Goal: Task Accomplishment & Management: Use online tool/utility

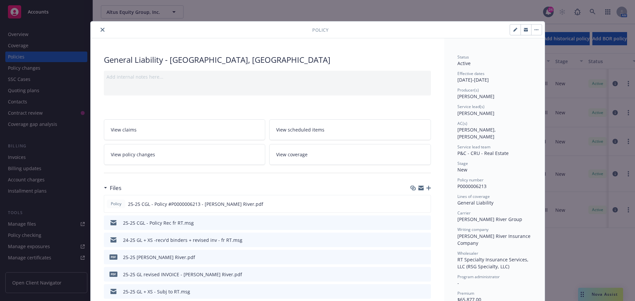
click at [101, 28] on icon "close" at bounding box center [103, 30] width 4 height 4
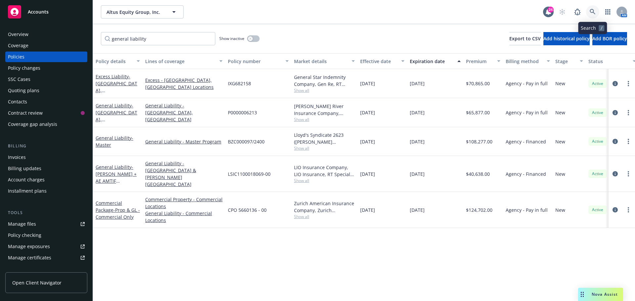
click at [595, 14] on icon at bounding box center [593, 12] width 6 height 6
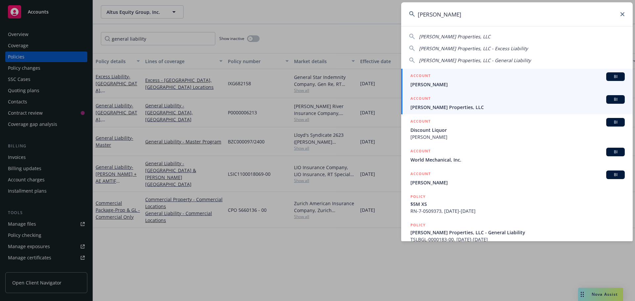
type input "mehan"
click at [453, 106] on span "Mehan Properties, LLC" at bounding box center [517, 107] width 214 height 7
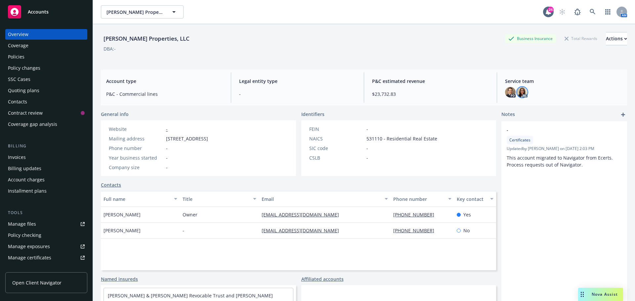
click at [520, 93] on img at bounding box center [522, 92] width 11 height 11
click at [412, 49] on div "DBA: -" at bounding box center [364, 48] width 526 height 7
click at [175, 10] on icon "button" at bounding box center [174, 12] width 8 height 8
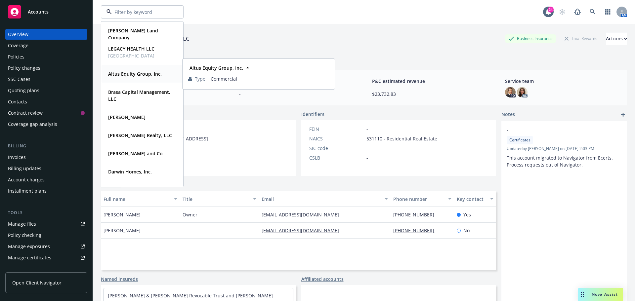
click at [143, 70] on div "Altus Equity Group, Inc." at bounding box center [135, 74] width 58 height 10
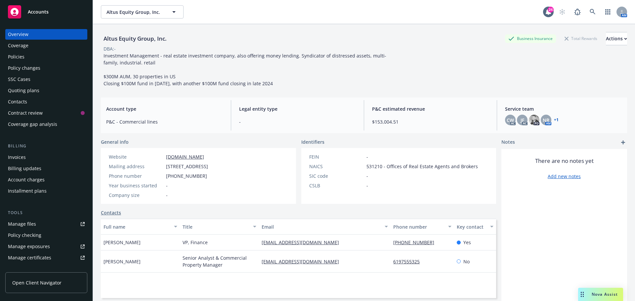
click at [38, 90] on div "Quoting plans" at bounding box center [23, 90] width 31 height 11
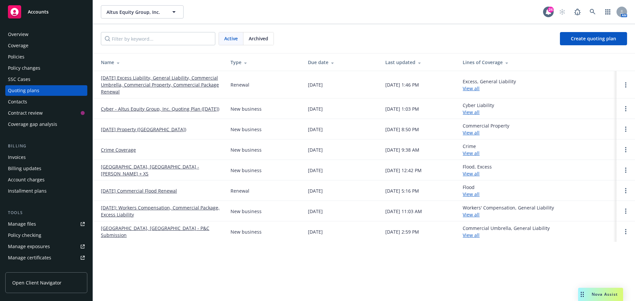
click at [182, 84] on link "[DATE] Excess Liability, General Liability, Commercial Umbrella, Commercial Pro…" at bounding box center [160, 84] width 119 height 21
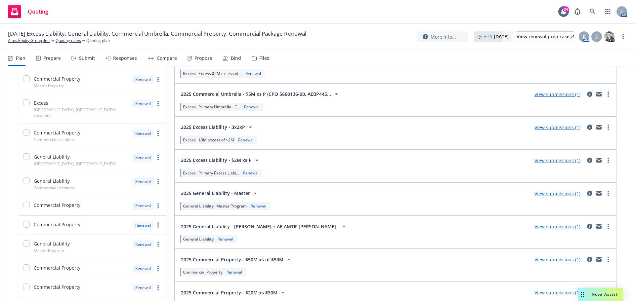
scroll to position [198, 0]
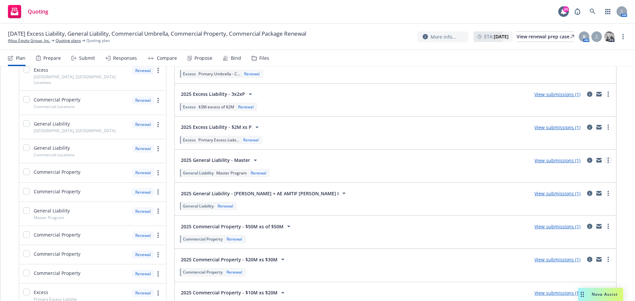
click at [604, 161] on link "more" at bounding box center [608, 160] width 8 height 8
click at [587, 162] on icon "circleInformation" at bounding box center [589, 160] width 5 height 5
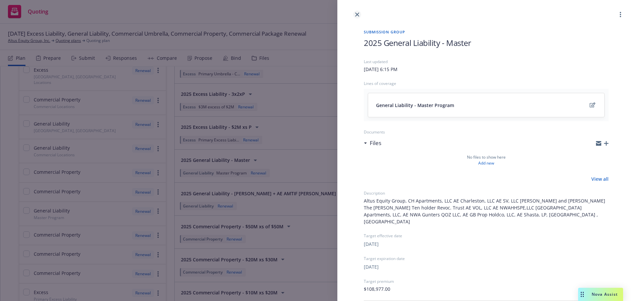
click at [355, 16] on icon "close" at bounding box center [357, 15] width 4 height 4
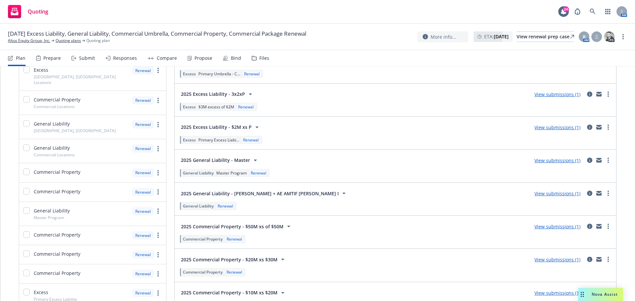
click at [240, 158] on span "2025 General Liability - Master" at bounding box center [215, 160] width 69 height 7
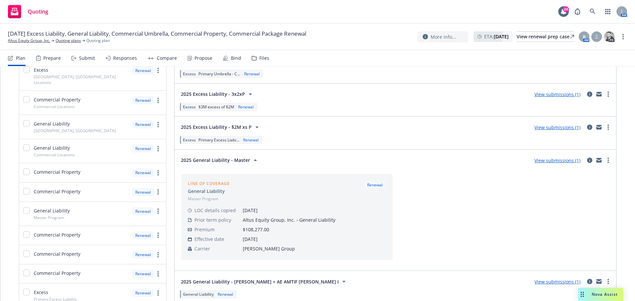
click at [534, 162] on link "View submissions (1)" at bounding box center [557, 160] width 46 height 6
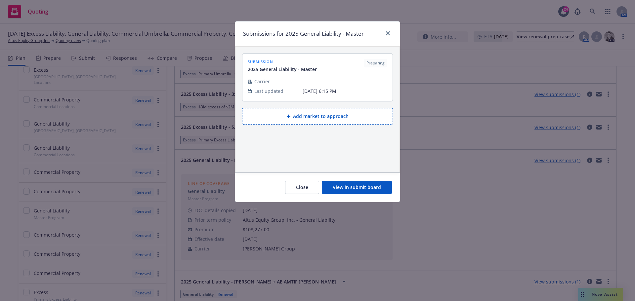
click at [375, 186] on button "View in submit board" at bounding box center [357, 187] width 70 height 13
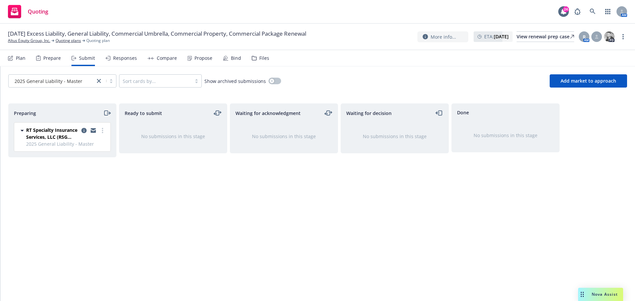
click at [108, 115] on icon "moveRight" at bounding box center [107, 113] width 8 height 8
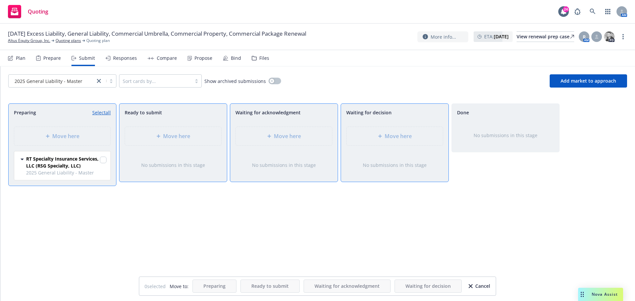
click at [106, 158] on div "RT Specialty Insurance Services, LLC (RSG Specialty, LLC) 2025 General Liabilit…" at bounding box center [62, 165] width 96 height 29
click at [103, 159] on input "checkbox" at bounding box center [103, 160] width 7 height 7
checkbox input "true"
click at [476, 284] on div "Cancel" at bounding box center [479, 286] width 21 height 13
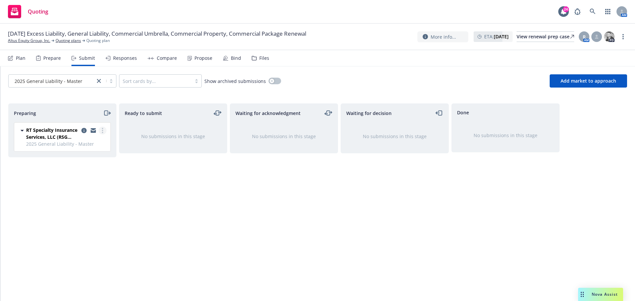
click at [102, 132] on circle "more" at bounding box center [102, 132] width 1 height 1
click at [93, 187] on link "Add accepted decision" at bounding box center [73, 183] width 66 height 13
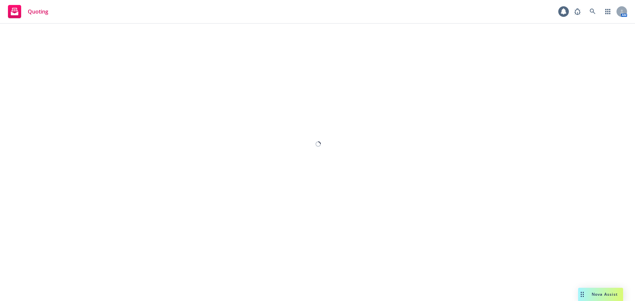
select select "12"
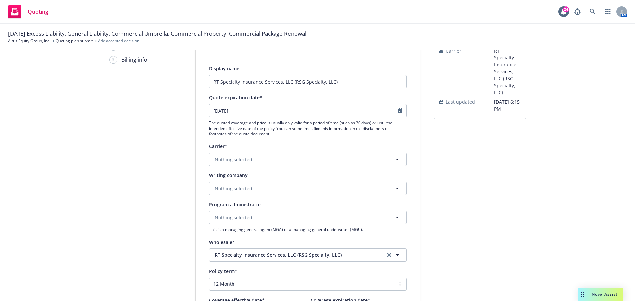
scroll to position [33, 0]
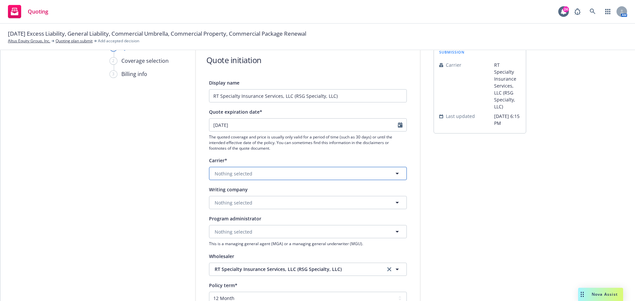
click at [250, 173] on button "Nothing selected" at bounding box center [308, 173] width 198 height 13
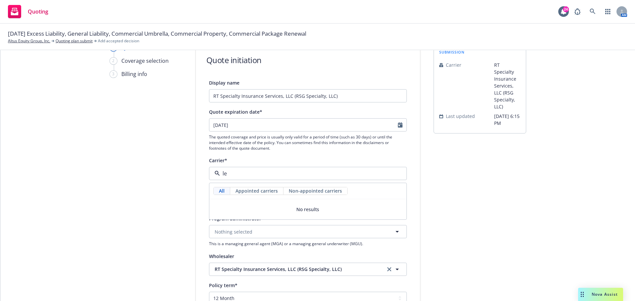
type input "l"
type input "m"
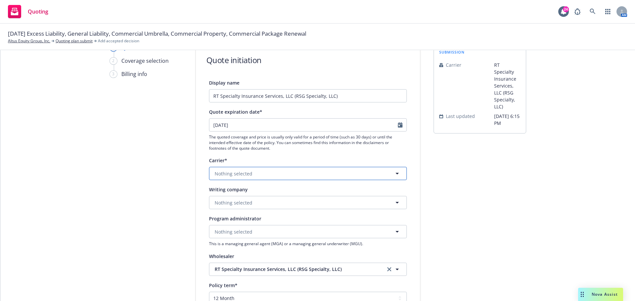
click at [268, 173] on button "Nothing selected" at bounding box center [308, 173] width 198 height 13
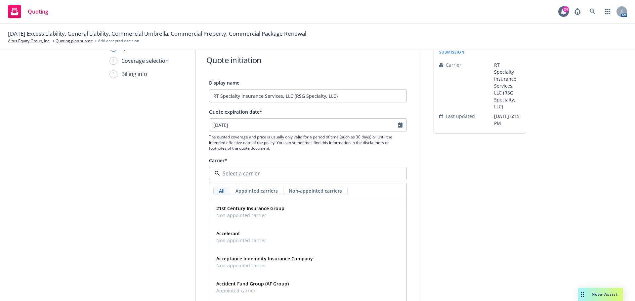
click at [268, 141] on span "The quoted coverage and price is usually only valid for a period of time (such …" at bounding box center [308, 142] width 198 height 17
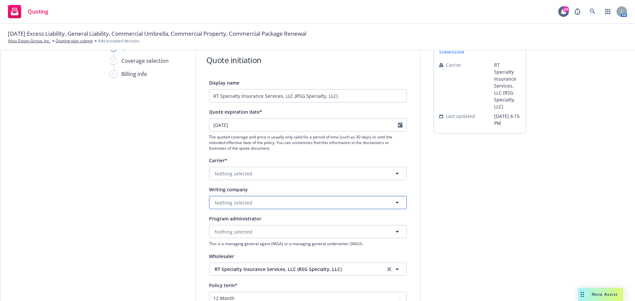
click at [229, 203] on span "Nothing selected" at bounding box center [234, 202] width 38 height 7
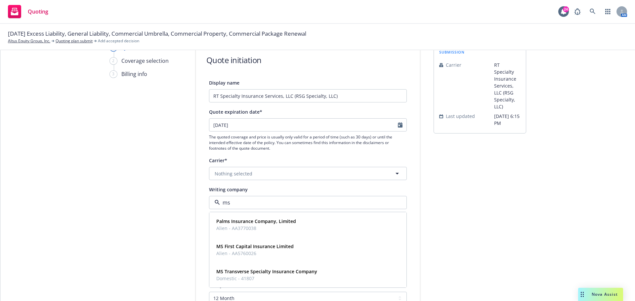
type input "ms t"
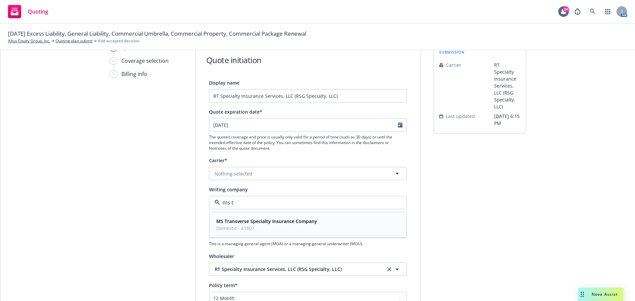
click at [282, 222] on strong "MS Transverse Specialty Insurance Company" at bounding box center [266, 221] width 101 height 6
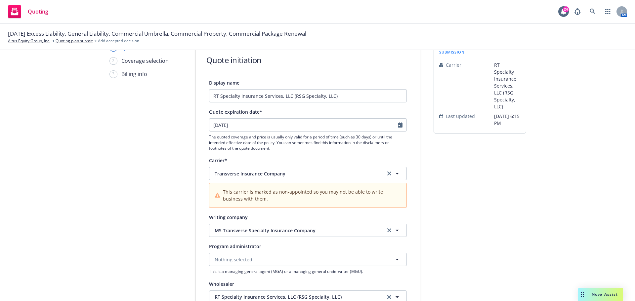
click at [287, 216] on div "Writing company" at bounding box center [308, 217] width 198 height 8
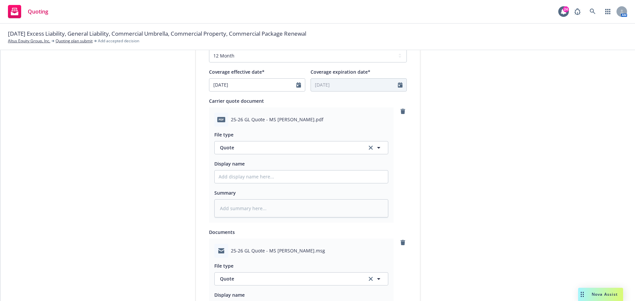
scroll to position [303, 0]
click at [236, 180] on input "Display name" at bounding box center [301, 177] width 173 height 13
click at [294, 121] on span "25-26 GL Quote - MS [PERSON_NAME].pdf" at bounding box center [277, 119] width 93 height 7
drag, startPoint x: 296, startPoint y: 120, endPoint x: 233, endPoint y: 126, distance: 63.1
click at [225, 127] on div "pdf 25-26 GL Quote - MS [PERSON_NAME].pdf File type Quote Quote Display name Su…" at bounding box center [301, 165] width 185 height 115
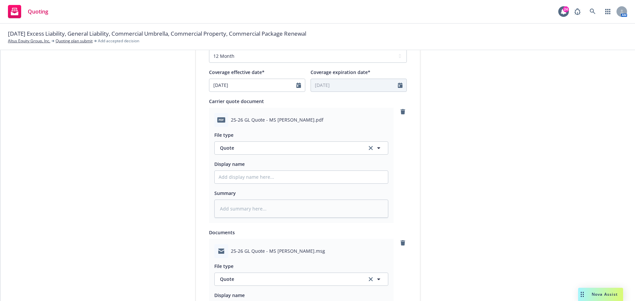
drag, startPoint x: 235, startPoint y: 125, endPoint x: 297, endPoint y: 120, distance: 62.4
click at [289, 119] on span "25-26 GL Quote - MS [PERSON_NAME].pdf" at bounding box center [277, 119] width 93 height 7
drag, startPoint x: 295, startPoint y: 121, endPoint x: 228, endPoint y: 123, distance: 66.8
click at [231, 123] on span "25-26 GL Quote - MS [PERSON_NAME].pdf" at bounding box center [277, 119] width 93 height 7
copy span "25-26 GL Quote - MS [PERSON_NAME]"
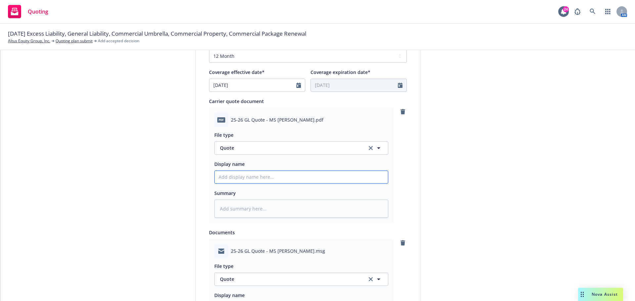
click at [219, 179] on input "Display name" at bounding box center [301, 177] width 173 height 13
paste input "25-26 GL Quote - MS [PERSON_NAME]"
type textarea "x"
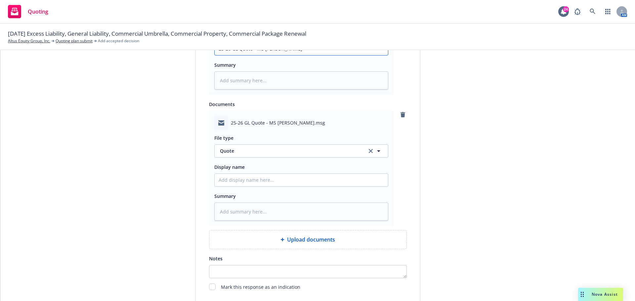
scroll to position [469, 0]
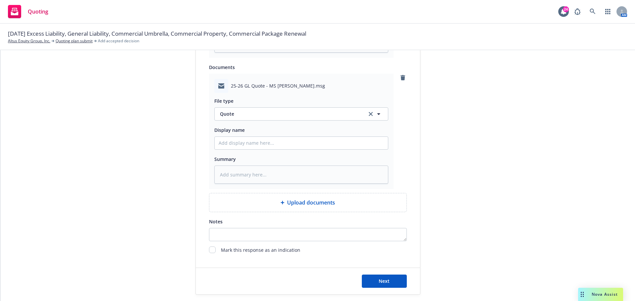
type input "25-26 GL Quote - MS [PERSON_NAME]"
click at [377, 113] on icon "button" at bounding box center [379, 114] width 8 height 8
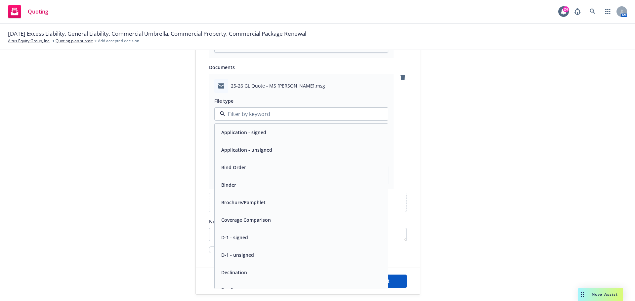
type input "q"
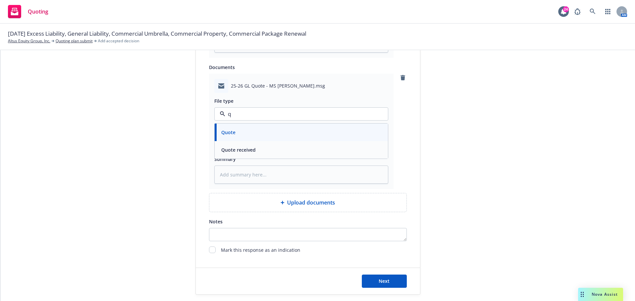
click at [255, 150] on div "Quote received" at bounding box center [301, 150] width 165 height 10
click at [241, 144] on input "Display name" at bounding box center [301, 143] width 173 height 13
paste input "25-26 GL Quote - MS [PERSON_NAME]"
type textarea "x"
type input "25-26 GL Quote - MS [PERSON_NAME]"
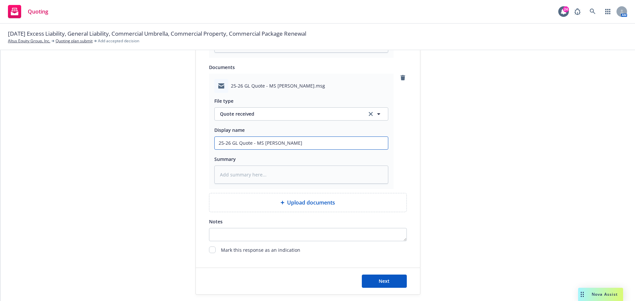
click at [251, 144] on input "25-26 GL Quote - MS [PERSON_NAME]" at bounding box center [301, 143] width 173 height 13
type textarea "x"
type input "25-26 GL Quote R- MS [PERSON_NAME]"
type textarea "x"
type input "25-26 GL Quote Re- MS [PERSON_NAME]"
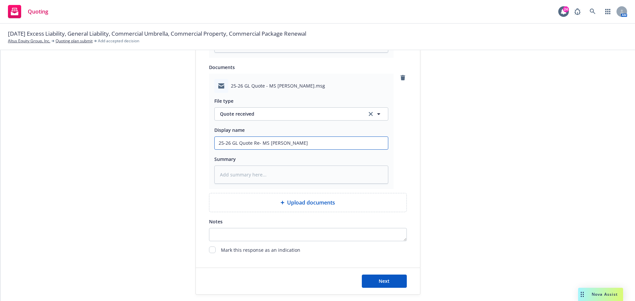
type textarea "x"
type input "25-26 GL Quote R- MS [PERSON_NAME]"
type textarea "x"
type input "25-26 GL Quote - MS [PERSON_NAME]"
type textarea "x"
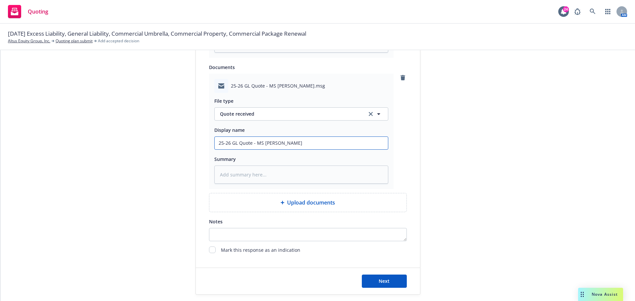
type input "25-26 GL Quote- MS [PERSON_NAME]"
type textarea "x"
type input "25-26 GL Quote - MS [PERSON_NAME]"
type textarea "x"
type input "25-26 GL Quote - MS [PERSON_NAME]"
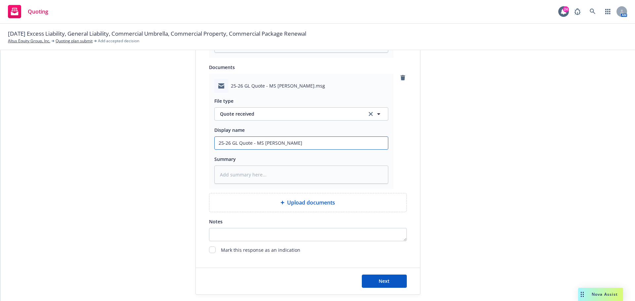
type textarea "x"
type input "25-26 GL Quote - MS [PERSON_NAME] e"
type textarea "x"
type input "25-26 GL Quote - MS [PERSON_NAME]"
type textarea "x"
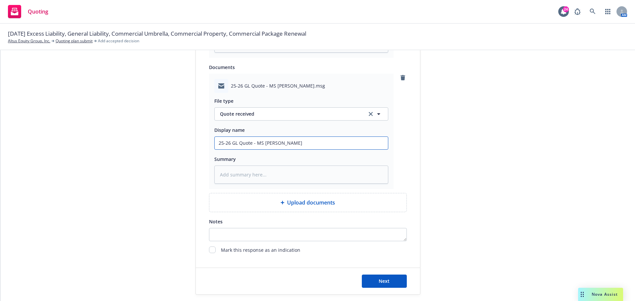
type input "25-26 GL Quote - MS [PERSON_NAME] e"
type textarea "x"
type input "25-26 GL Quote - MS [PERSON_NAME] E"
type textarea "x"
type input "25-26 GL Quote - MS [PERSON_NAME] ED"
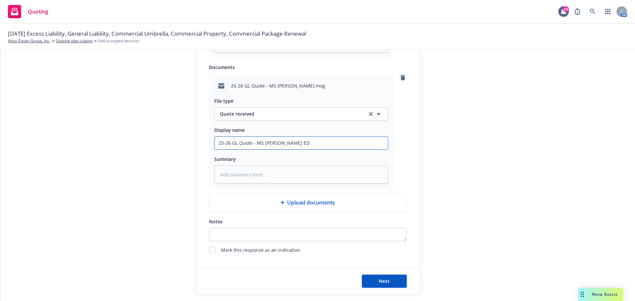
type textarea "x"
type input "25-26 GL Quote - MS [PERSON_NAME] E"
type textarea "x"
type input "25-26 GL Quote - MS [PERSON_NAME] EM"
type textarea "x"
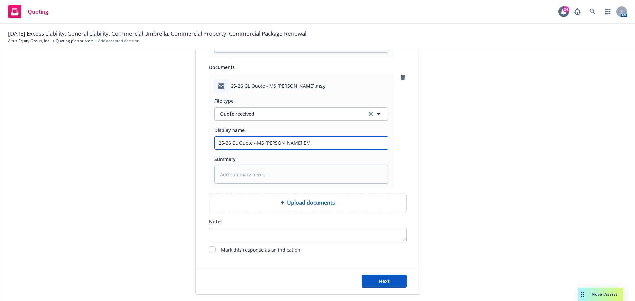
type input "25-26 GL Quote - MS [PERSON_NAME] EM"
type textarea "x"
type input "25-26 GL Quote - MS [PERSON_NAME] EM Q"
type textarea "x"
type input "25-26 GL Quote - MS [PERSON_NAME] EM Qu"
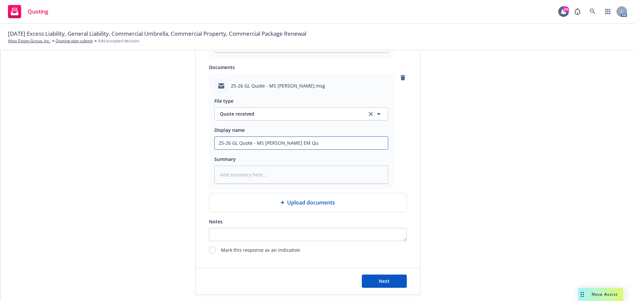
type textarea "x"
type input "25-26 GL Quote - MS [PERSON_NAME] EM Quo"
type textarea "x"
type input "25-26 GL Quote - MS [PERSON_NAME] EM Quot"
type textarea "x"
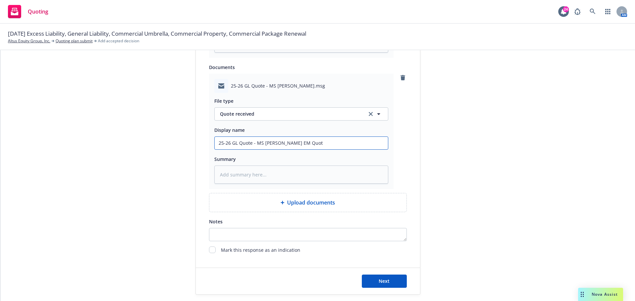
type input "25-26 GL Quote - MS [PERSON_NAME] EM Quote"
type textarea "x"
type input "25-26 GL Quote - MS [PERSON_NAME] EM Quot"
type textarea "x"
type input "25-26 GL Quote - MS [PERSON_NAME] EM Quo"
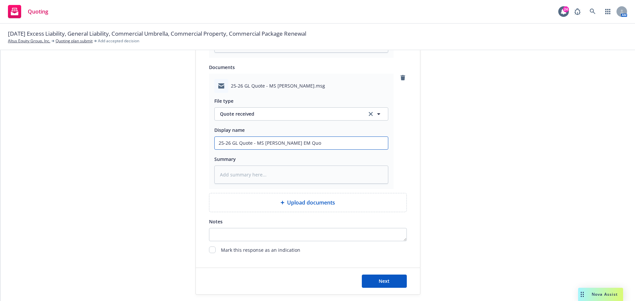
type textarea "x"
type input "25-26 GL Quote - MS [PERSON_NAME] EM Qu"
type textarea "x"
type input "25-26 GL Quote - MS [PERSON_NAME] EM Q"
type textarea "x"
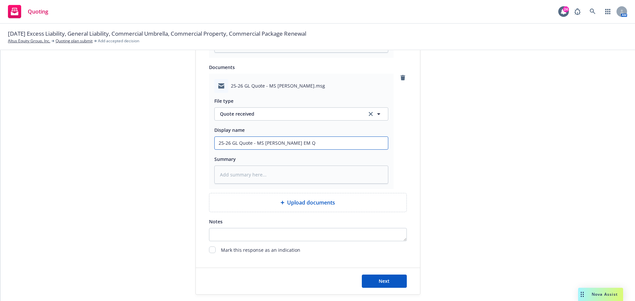
type input "25-26 GL Quote - MS [PERSON_NAME] EM"
type textarea "x"
type input "25-26 GL Quote - MS [PERSON_NAME] EM"
type textarea "x"
type input "25-26 GL Quote - MS [PERSON_NAME] EM"
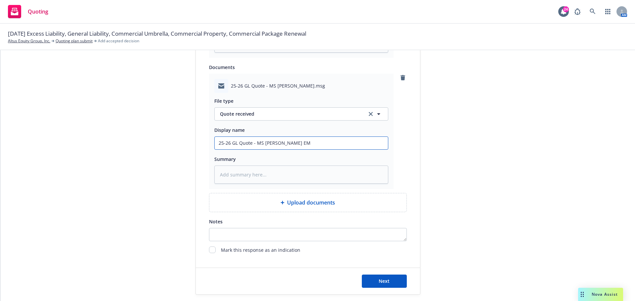
type textarea "x"
type input "25-26 GL Quote - MS [PERSON_NAME] EM f"
type textarea "x"
type input "25-26 GL Quote - MS [PERSON_NAME] EM fr"
type textarea "x"
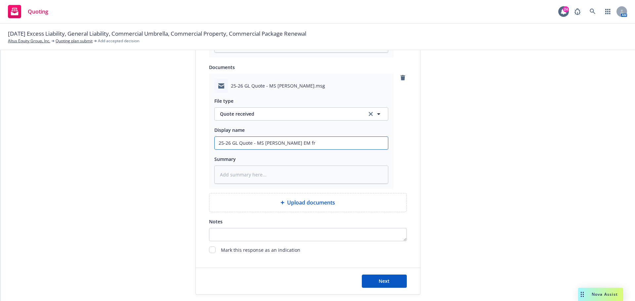
type input "25-26 GL Quote - MS [PERSON_NAME] EM fro"
type textarea "x"
type input "25-26 GL Quote - MS [PERSON_NAME] EM from"
type textarea "x"
type input "25-26 GL Quote - MS [PERSON_NAME] EM from"
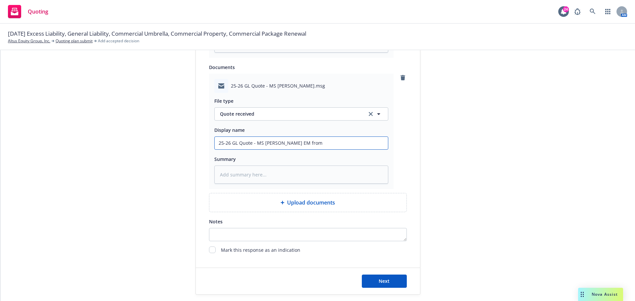
type textarea "x"
type input "25-26 GL Quote - MS [PERSON_NAME] EM from R"
type textarea "x"
type input "25-26 GL Quote - MS [PERSON_NAME] EM from RT"
click at [403, 282] on button "Next" at bounding box center [384, 281] width 45 height 13
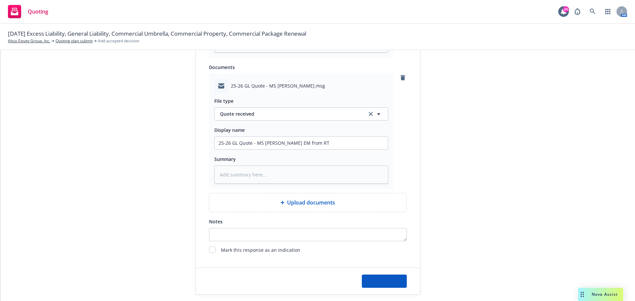
type textarea "x"
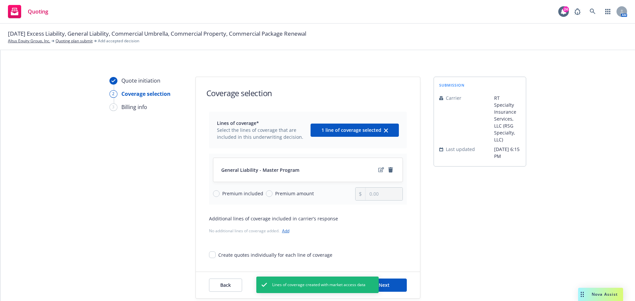
scroll to position [24, 0]
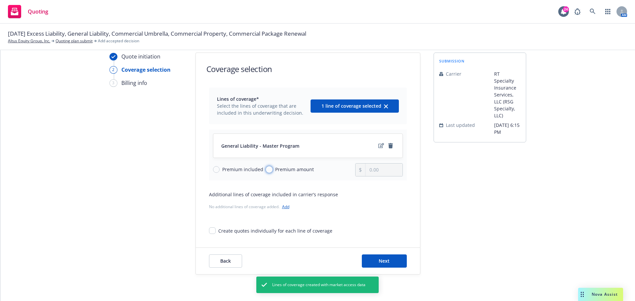
click at [266, 170] on input "Premium amount" at bounding box center [269, 169] width 7 height 7
radio input "true"
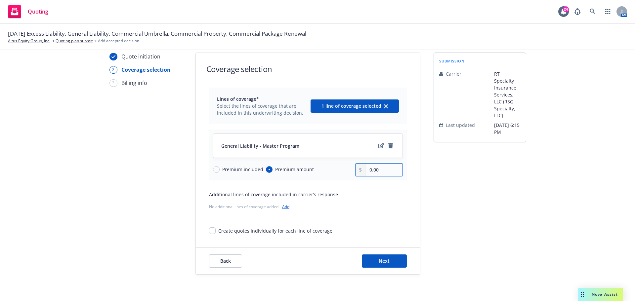
click at [382, 168] on input "0.00" at bounding box center [383, 170] width 37 height 13
click at [370, 172] on input "0.00" at bounding box center [383, 170] width 37 height 13
type input "0.00"
type input "220,500.00"
click at [385, 267] on button "Next" at bounding box center [384, 261] width 45 height 13
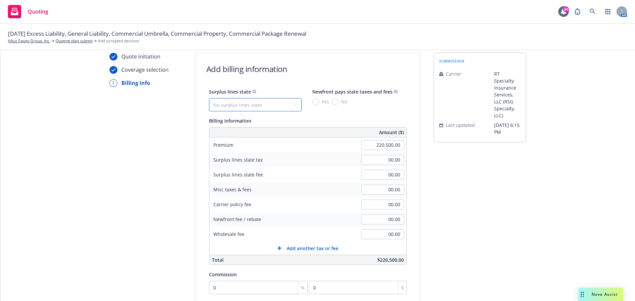
click at [287, 105] on select "No surplus lines state [US_STATE] [US_STATE] [US_STATE] [US_STATE] [US_STATE] […" at bounding box center [255, 104] width 93 height 13
select select "CA"
click at [209, 98] on select "No surplus lines state [US_STATE] [US_STATE] [US_STATE] [US_STATE] [US_STATE] […" at bounding box center [255, 104] width 93 height 13
type input "6,615.00"
type input "396.90"
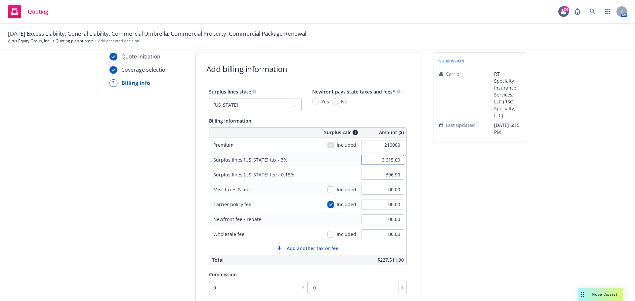
type input "210,000.00"
type input "6,300.00"
type input "378.00"
click at [385, 207] on input "00.00" at bounding box center [382, 205] width 43 height 10
type input "1800"
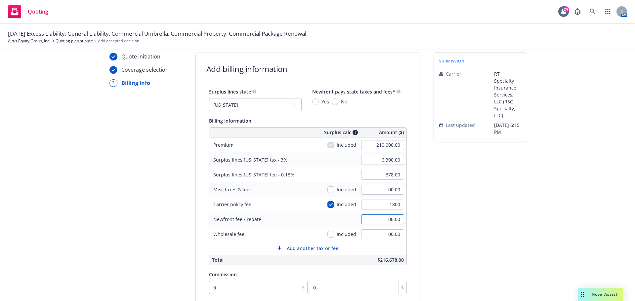
type input "6,354.00"
type input "381.24"
type input "1,800.00"
click at [384, 235] on input "00.00" at bounding box center [382, 235] width 43 height 10
type input "500.00"
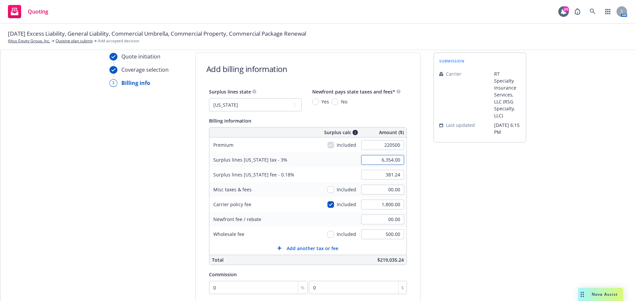
type input "220,500.00"
type input "6,669.00"
type input "400.14"
click at [321, 273] on div "Commission" at bounding box center [308, 275] width 198 height 8
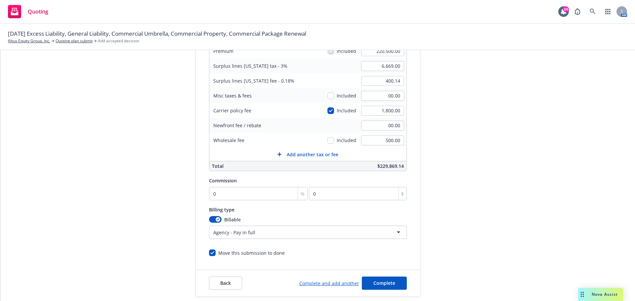
scroll to position [140, 0]
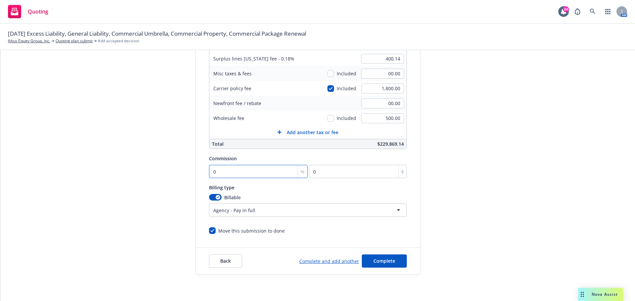
click at [224, 175] on input "0" at bounding box center [258, 171] width 99 height 13
type input "1"
type input "2205"
type input "11"
type input "24255"
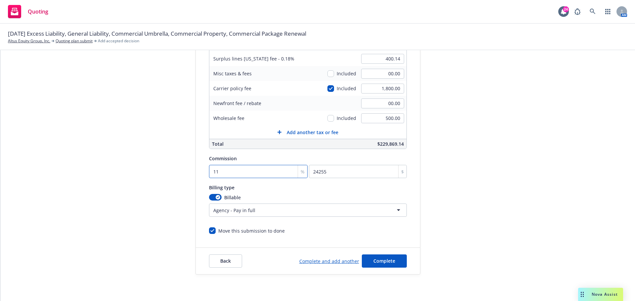
type input "11"
click at [328, 231] on div "Move this submission to done" at bounding box center [308, 228] width 198 height 12
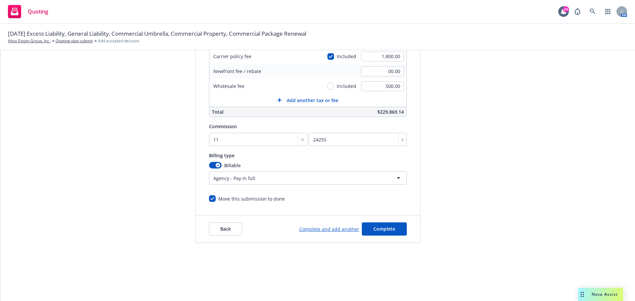
scroll to position [33, 0]
click at [389, 227] on span "Complete" at bounding box center [384, 228] width 22 height 6
click at [375, 232] on span "Complete" at bounding box center [384, 230] width 22 height 6
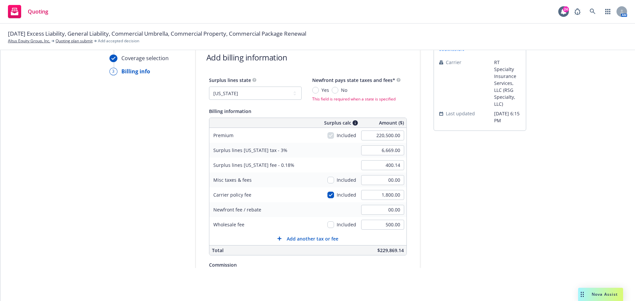
scroll to position [0, 0]
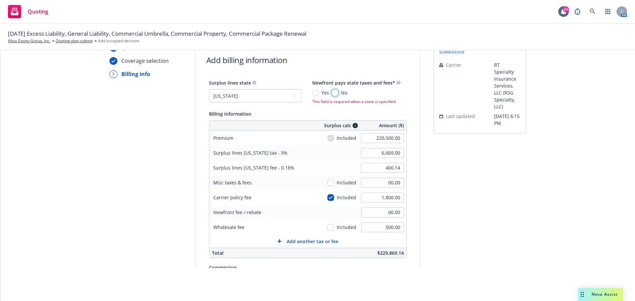
click at [332, 94] on input "No" at bounding box center [335, 93] width 7 height 7
radio input "true"
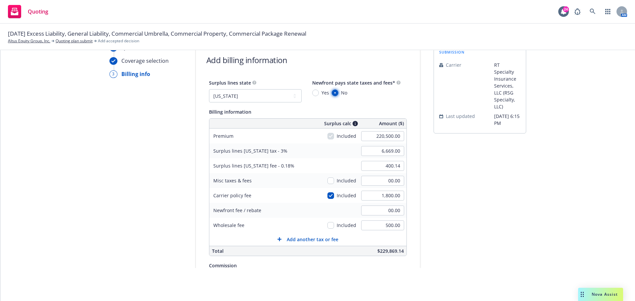
scroll to position [140, 0]
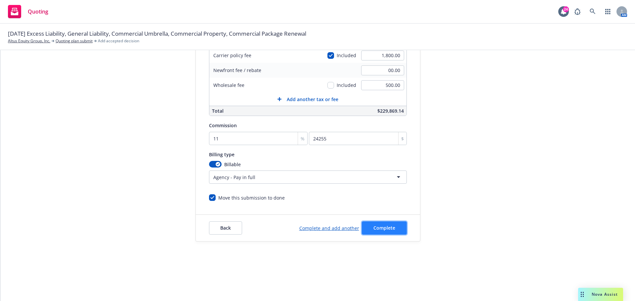
click at [387, 231] on span "Complete" at bounding box center [384, 228] width 22 height 6
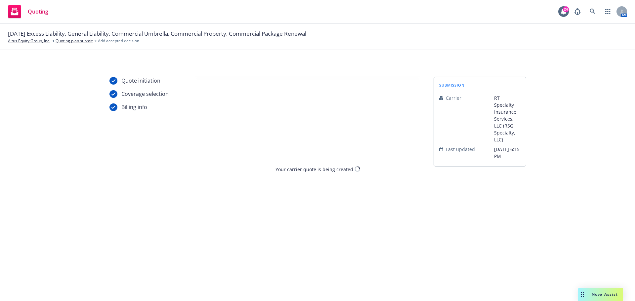
scroll to position [0, 0]
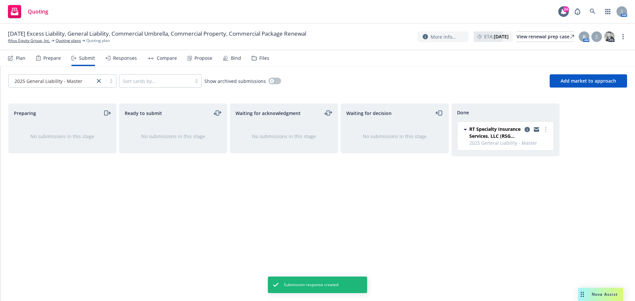
click at [159, 56] on div "Compare" at bounding box center [167, 58] width 20 height 5
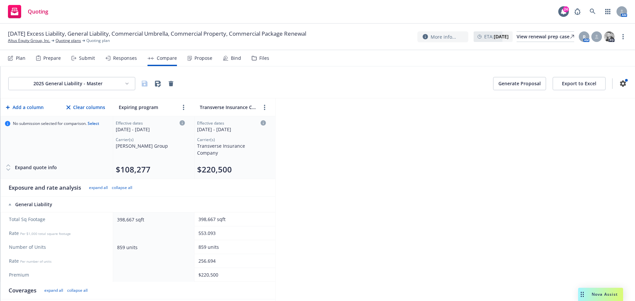
click at [125, 59] on div "Responses" at bounding box center [125, 58] width 24 height 5
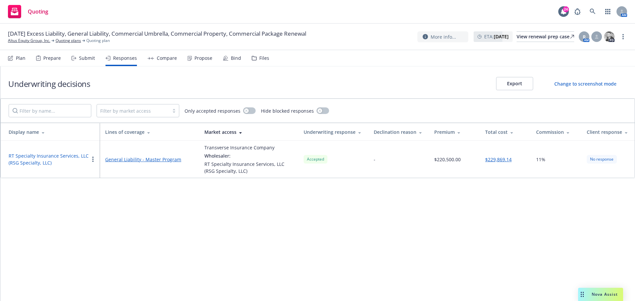
click at [167, 160] on link "General Liability - Master Program" at bounding box center [149, 159] width 89 height 7
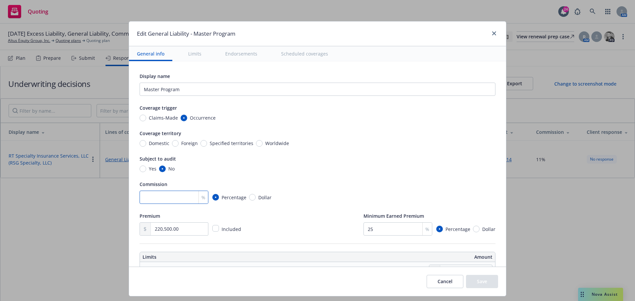
drag, startPoint x: 167, startPoint y: 195, endPoint x: 197, endPoint y: 195, distance: 30.1
click at [167, 195] on input "number" at bounding box center [174, 197] width 69 height 13
type input "11"
drag, startPoint x: 142, startPoint y: 168, endPoint x: 226, endPoint y: 167, distance: 84.3
click at [142, 168] on input "Yes" at bounding box center [143, 169] width 7 height 7
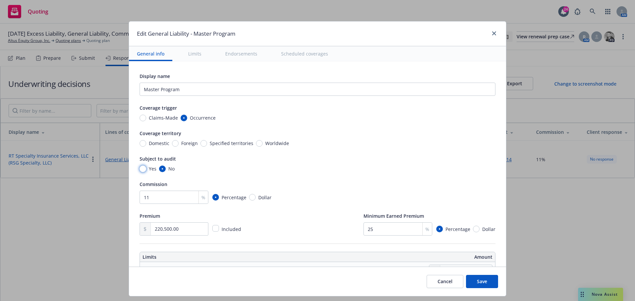
radio input "true"
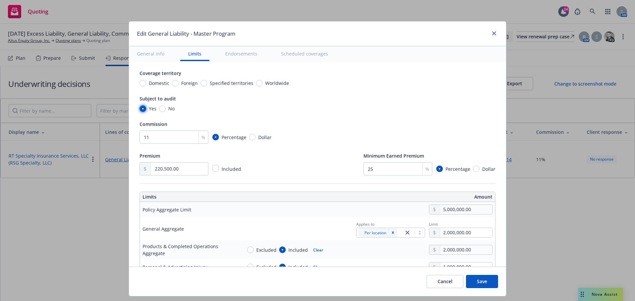
scroll to position [165, 0]
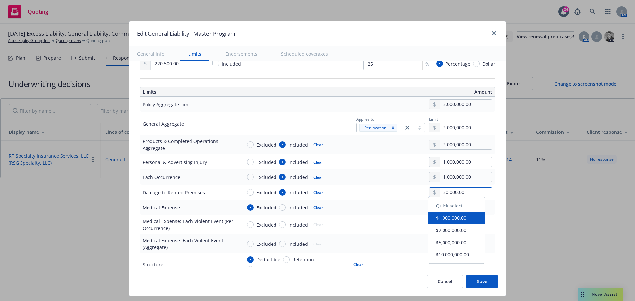
click at [443, 194] on input "50,000.00" at bounding box center [466, 192] width 52 height 9
drag, startPoint x: 441, startPoint y: 192, endPoint x: 436, endPoint y: 192, distance: 4.6
click at [440, 192] on input "50,000.00" at bounding box center [466, 192] width 52 height 9
type input "100,000.00"
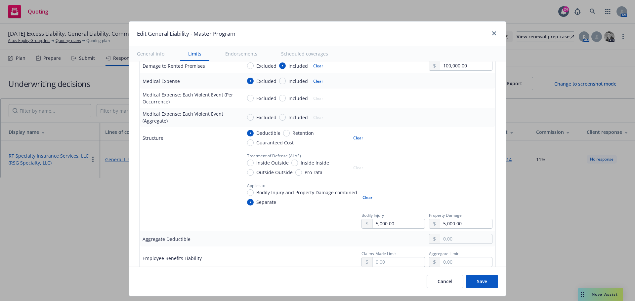
scroll to position [298, 0]
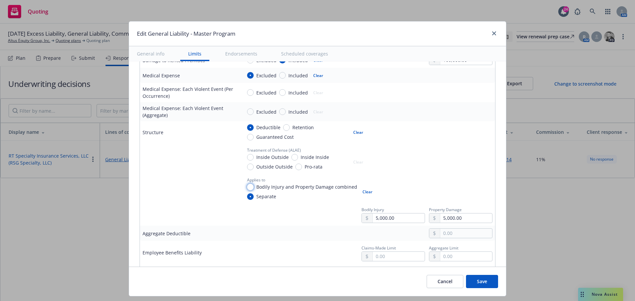
click at [249, 188] on input "Bodily Injury and Property Damage combined" at bounding box center [250, 187] width 7 height 7
radio input "true"
click at [442, 218] on input "text" at bounding box center [466, 218] width 52 height 9
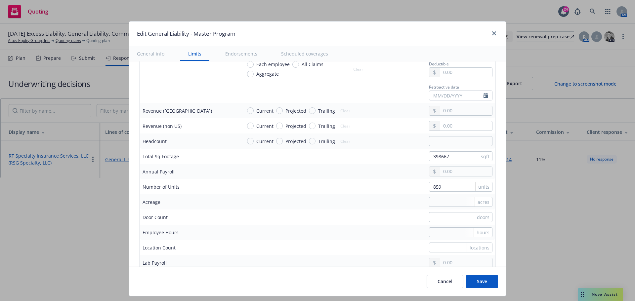
scroll to position [529, 0]
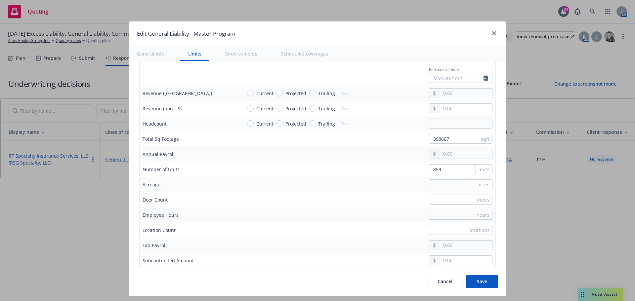
type input "25,000.00"
drag, startPoint x: 437, startPoint y: 170, endPoint x: 332, endPoint y: 142, distance: 108.2
click at [329, 153] on tbody "Policy Aggregate Limit 5,000,000.00 General Aggregate Applies to Per location L…" at bounding box center [317, 18] width 355 height 570
type input "2412"
drag, startPoint x: 341, startPoint y: 134, endPoint x: 333, endPoint y: 126, distance: 11.0
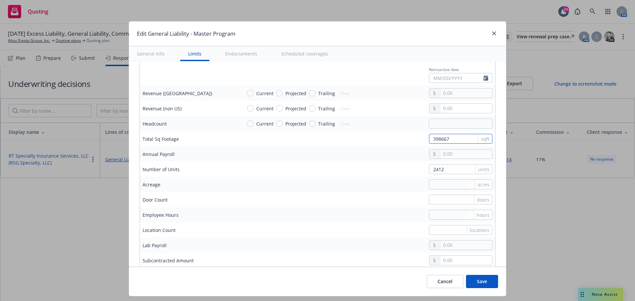
click at [332, 132] on td "398667 sqft" at bounding box center [367, 138] width 256 height 15
click at [314, 204] on div "doors" at bounding box center [367, 200] width 251 height 10
click at [433, 141] on input "300667" at bounding box center [461, 139] width 64 height 10
type input "300667"
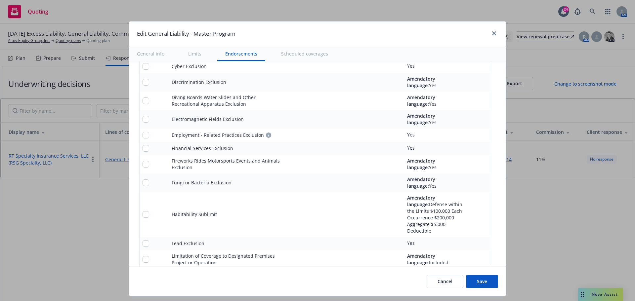
scroll to position [1045, 0]
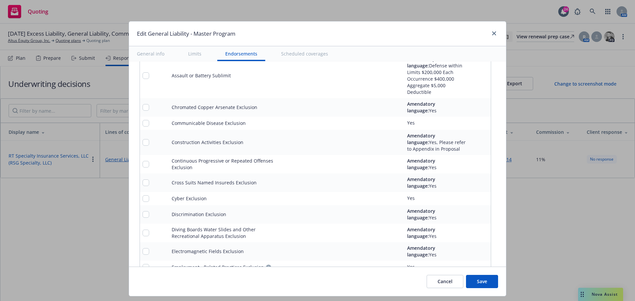
click at [484, 281] on button "Save" at bounding box center [482, 281] width 32 height 13
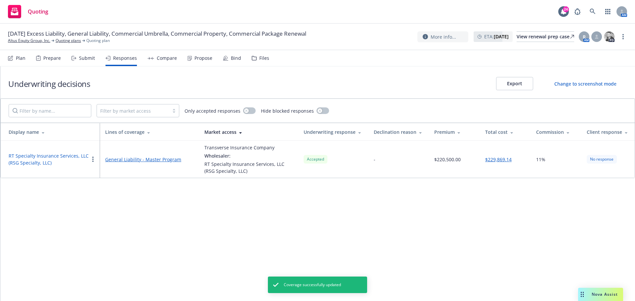
click at [170, 58] on div "Compare" at bounding box center [167, 58] width 20 height 5
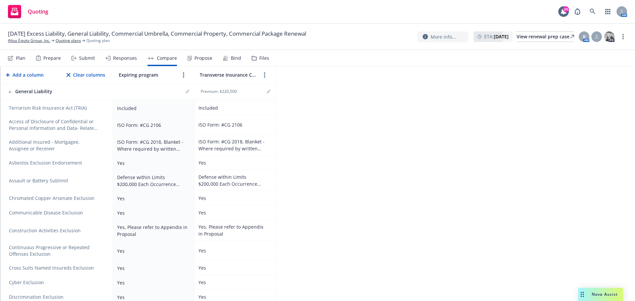
scroll to position [397, 0]
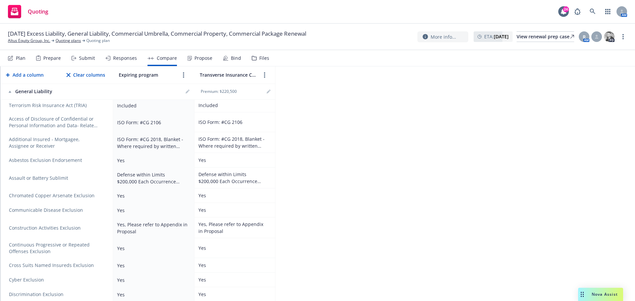
click at [381, 119] on div "2025 General Liability - Master Generate Proposal Export to Excel Add a column …" at bounding box center [317, 183] width 635 height 235
click at [267, 72] on link "more" at bounding box center [265, 75] width 8 height 8
click at [354, 97] on div "2025 General Liability - Master Generate Proposal Export to Excel Add a column …" at bounding box center [317, 183] width 635 height 235
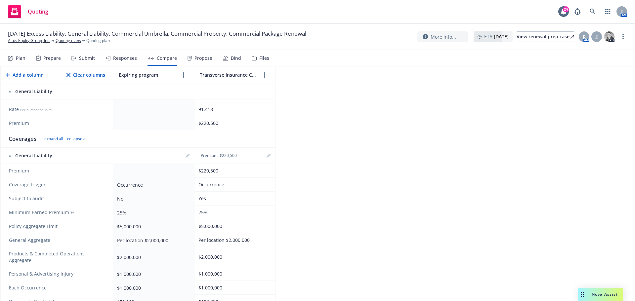
scroll to position [0, 0]
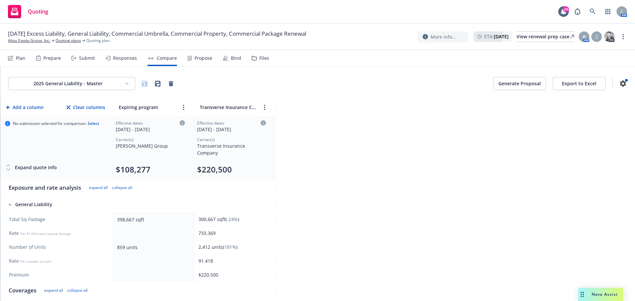
click at [573, 86] on button "Export to Excel" at bounding box center [579, 83] width 53 height 13
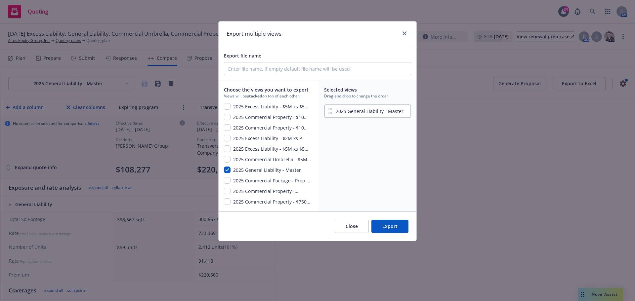
click at [397, 230] on button "Export" at bounding box center [389, 226] width 37 height 13
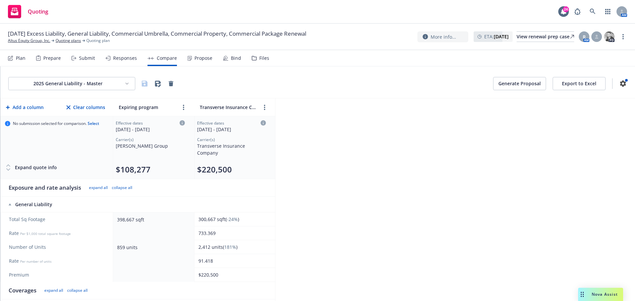
click at [123, 60] on div "Responses" at bounding box center [125, 58] width 24 height 5
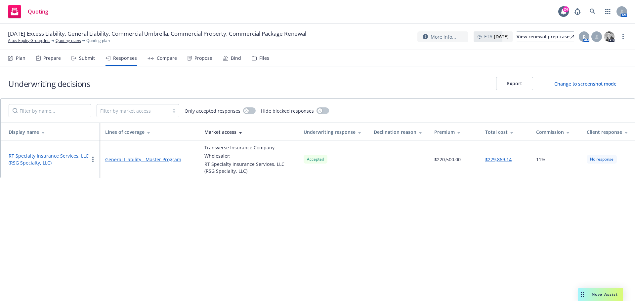
click at [159, 159] on link "General Liability - Master Program" at bounding box center [149, 159] width 89 height 7
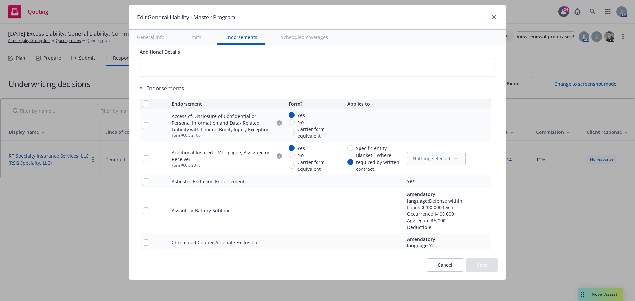
scroll to position [926, 0]
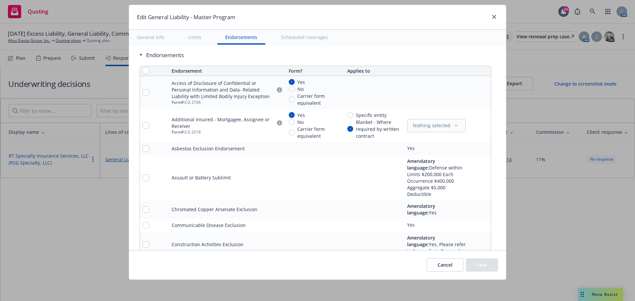
click at [470, 176] on icon "pencil" at bounding box center [472, 178] width 4 height 4
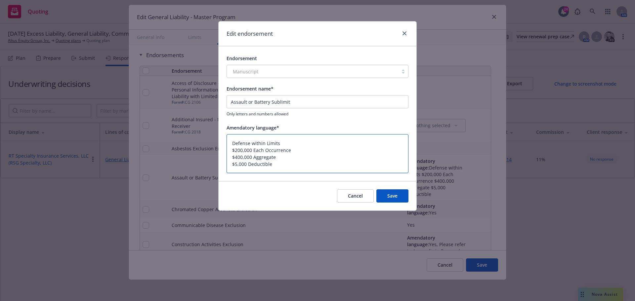
click at [235, 150] on textarea "Defense within Limits $200,000 Each Occurrence $400,000 Aggregate $5,000 Deduct…" at bounding box center [318, 153] width 182 height 39
type textarea "x"
type textarea "Defense within Limits $300,000 Each Occurrence $400,000 Aggregate $5,000 Deduct…"
click at [234, 158] on textarea "Defense within Limits $300,000 Each Occurrence $400,000 Aggregate $5,000 Deduct…" at bounding box center [318, 153] width 182 height 39
type textarea "x"
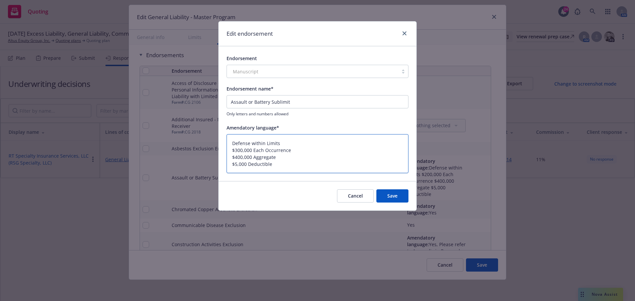
type textarea "Defense within Limits $300,000 Each Occurrence $300,000 Aggregate $5,000 Deduct…"
click at [234, 166] on textarea "Defense within Limits $300,000 Each Occurrence $300,000 Aggregate $5,000 Deduct…" at bounding box center [318, 153] width 182 height 39
type textarea "x"
type textarea "Defense within Limits $300,000 Each Occurrence $300,000 Aggregate $25,000 Deduc…"
click at [397, 197] on button "Save" at bounding box center [392, 196] width 32 height 13
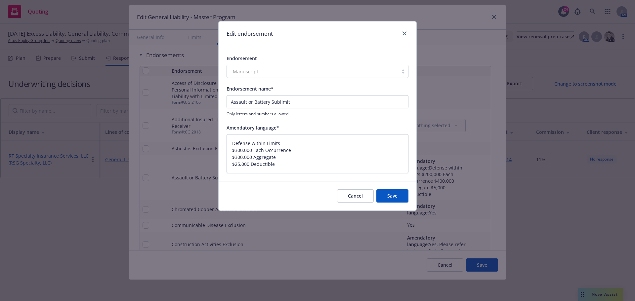
type textarea "x"
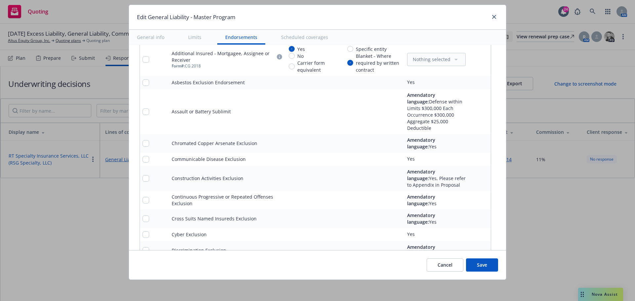
scroll to position [1025, 0]
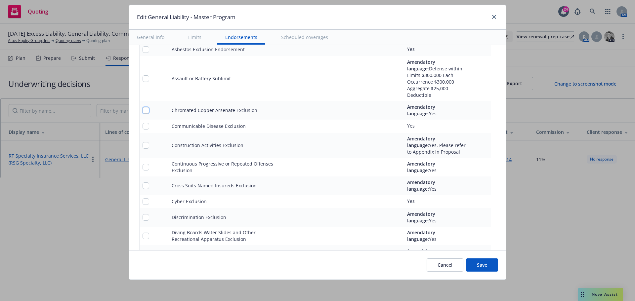
click at [143, 107] on input "checkbox" at bounding box center [146, 110] width 7 height 7
checkbox input "true"
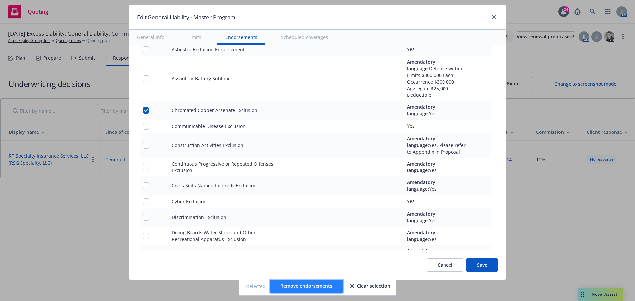
click at [315, 289] on span "Remove endorsements" at bounding box center [306, 286] width 52 height 6
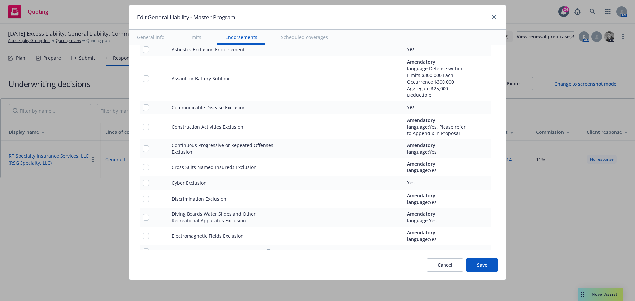
click at [470, 125] on icon "pencil" at bounding box center [472, 127] width 4 height 4
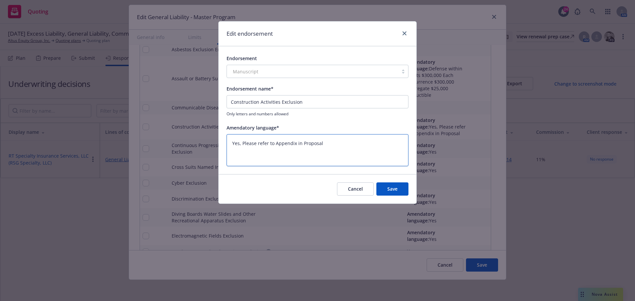
drag, startPoint x: 344, startPoint y: 144, endPoint x: 241, endPoint y: 146, distance: 102.2
click at [241, 146] on textarea "Yes, Please refer to Appendix in Proposal" at bounding box center [318, 150] width 182 height 32
type textarea "x"
type textarea "Yes, e"
type textarea "x"
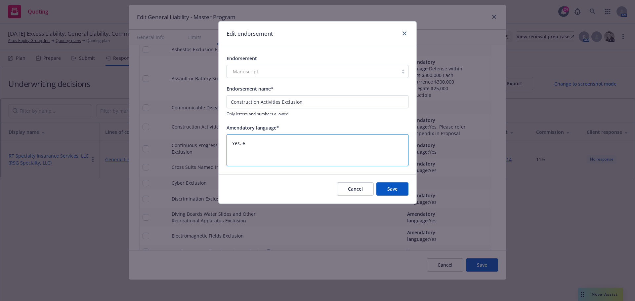
type textarea "Yes, ex"
type textarea "x"
type textarea "Yes, exc"
type textarea "x"
type textarea "Yes, exce"
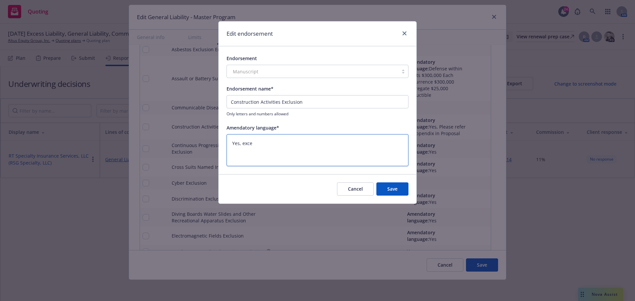
type textarea "x"
type textarea "Yes, excep"
type textarea "x"
type textarea "Yes, except"
type textarea "x"
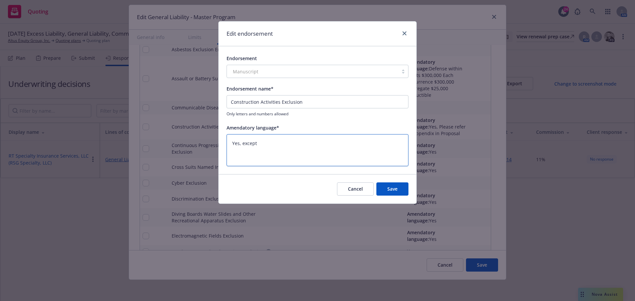
type textarea "Yes, excepti"
type textarea "x"
type textarea "Yes, exceptio"
type textarea "x"
type textarea "Yes, exception"
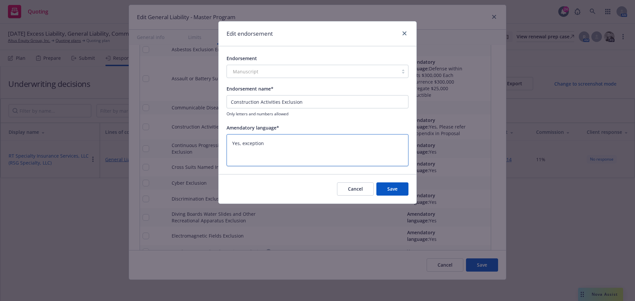
type textarea "x"
type textarea "Yes, exception f"
type textarea "x"
type textarea "Yes, exception fo"
type textarea "x"
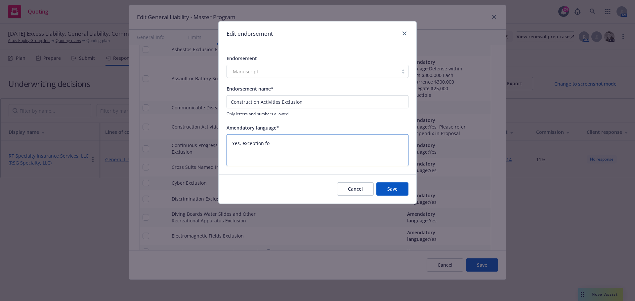
type textarea "Yes, exception for"
type textarea "x"
type textarea "Yes, exception for"
type textarea "x"
type textarea "Yes, exception for R"
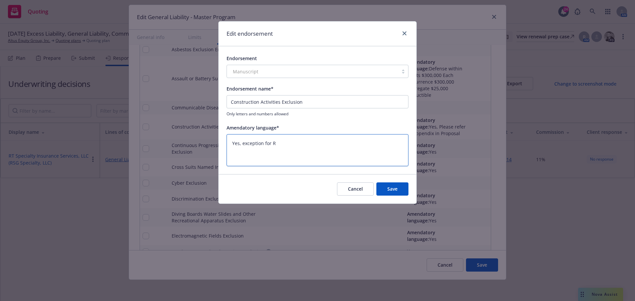
type textarea "x"
type textarea "Yes, exception for Ro"
type textarea "x"
type textarea "Yes, exception for Rou"
type textarea "x"
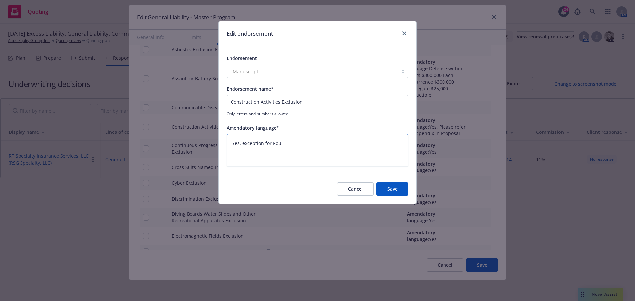
type textarea "Yes, exception for Rout"
type textarea "x"
type textarea "Yes, exception for [PERSON_NAME]"
type textarea "x"
type textarea "Yes, exception for Routin"
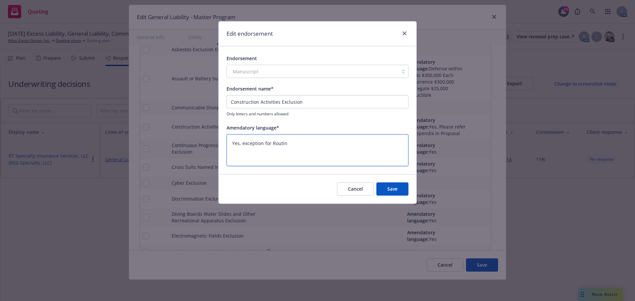
type textarea "x"
type textarea "Yes, exception for Routine"
type textarea "x"
type textarea "Yes, exception for Routine"
type textarea "x"
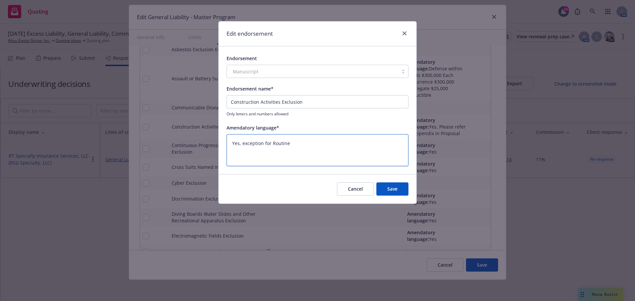
type textarea "Yes, exception for Routine M"
type textarea "x"
type textarea "Yes, exception for [PERSON_NAME]"
type textarea "x"
type textarea "Yes, exception for Routine Man"
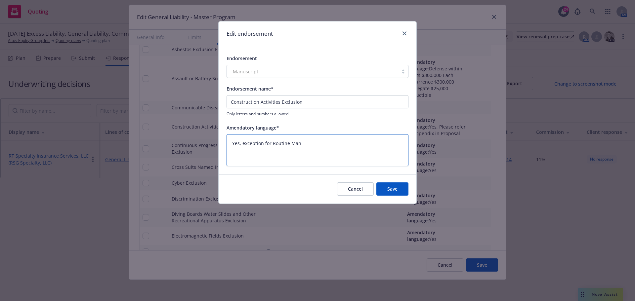
type textarea "x"
type textarea "Yes, exception for [PERSON_NAME]"
type textarea "x"
type textarea "Yes, exception for Routine Mai"
type textarea "x"
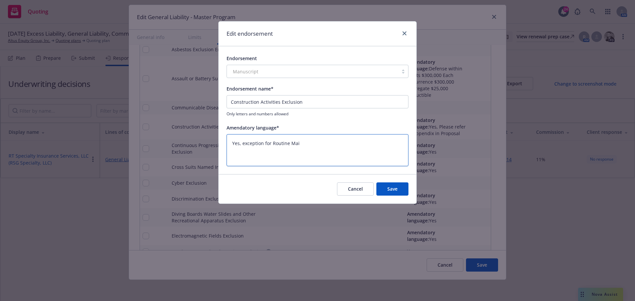
type textarea "Yes, exception for Routine Main"
type textarea "x"
type textarea "Yes, exception for Routine Maint"
type textarea "x"
type textarea "Yes, exception for Routine Mainten"
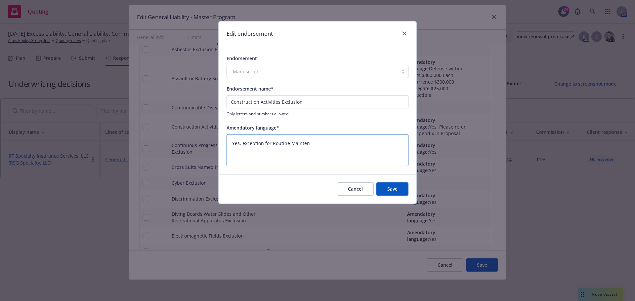
type textarea "x"
type textarea "Yes, exception for Routine Maintena"
type textarea "x"
type textarea "Yes, exception for Routine Maintenan"
type textarea "x"
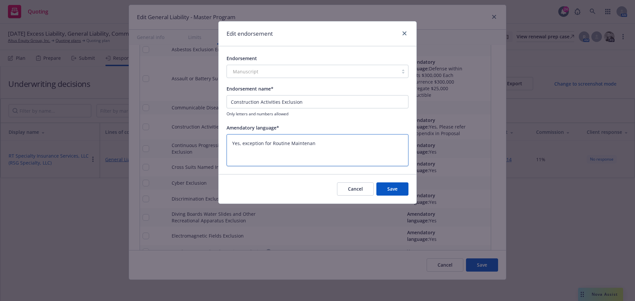
type textarea "Yes, exception for Routine Maintenanc"
type textarea "x"
type textarea "Yes, exception for Routine Maintenance"
click at [393, 190] on button "Save" at bounding box center [392, 189] width 32 height 13
type textarea "x"
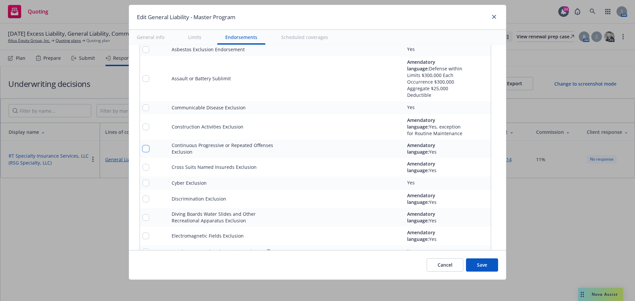
click at [143, 146] on input "checkbox" at bounding box center [146, 149] width 7 height 7
checkbox input "true"
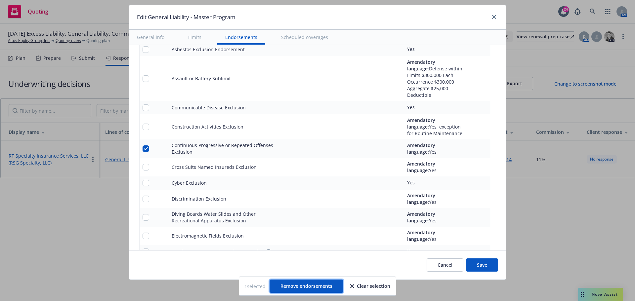
click at [306, 290] on button "Remove endorsements" at bounding box center [307, 286] width 74 height 13
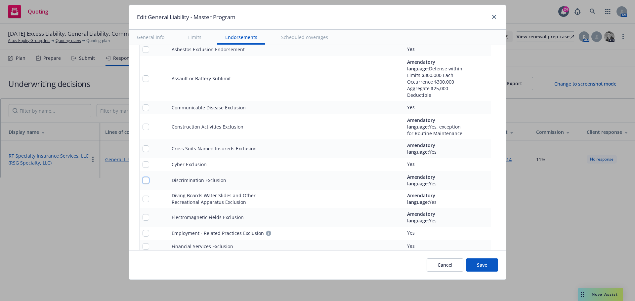
click at [143, 177] on input "checkbox" at bounding box center [146, 180] width 7 height 7
checkbox input "true"
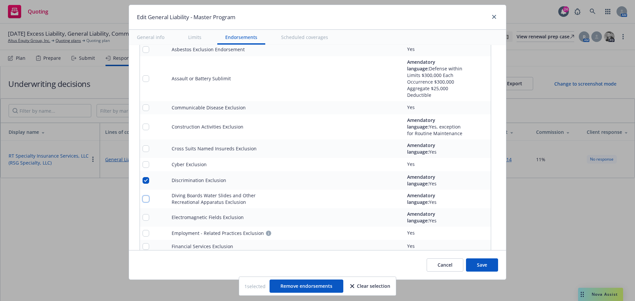
click at [142, 196] on td at bounding box center [154, 199] width 29 height 19
click at [143, 214] on input "checkbox" at bounding box center [146, 217] width 7 height 7
checkbox input "true"
click at [144, 196] on input "checkbox" at bounding box center [146, 199] width 7 height 7
checkbox input "true"
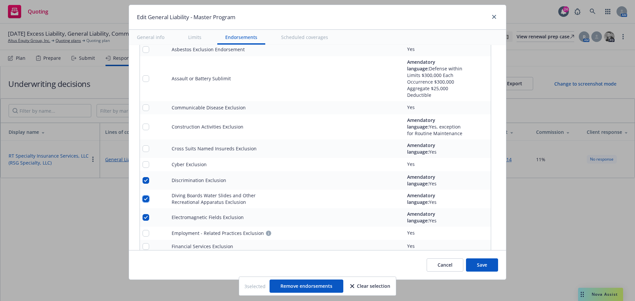
scroll to position [1091, 0]
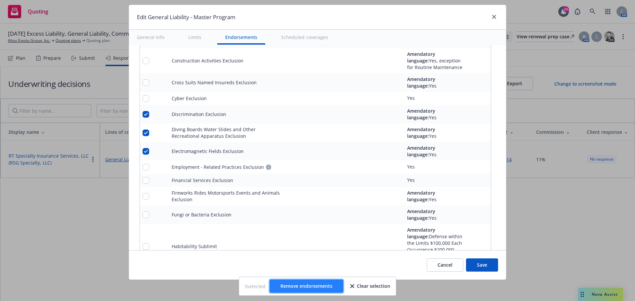
click at [319, 284] on span "Remove endorsements" at bounding box center [306, 286] width 52 height 6
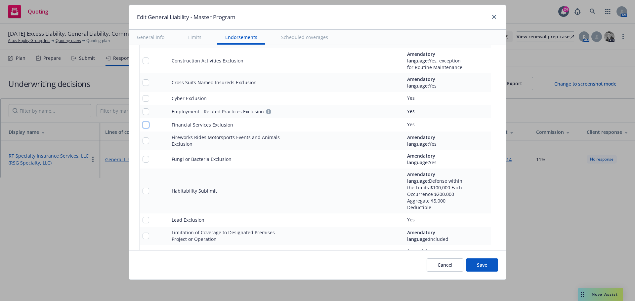
click at [145, 122] on input "checkbox" at bounding box center [146, 125] width 7 height 7
checkbox input "true"
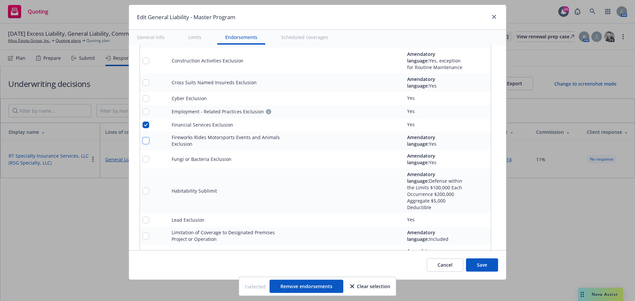
click at [143, 138] on input "checkbox" at bounding box center [146, 141] width 7 height 7
checkbox input "true"
click at [302, 287] on span "Remove endorsements" at bounding box center [306, 286] width 52 height 6
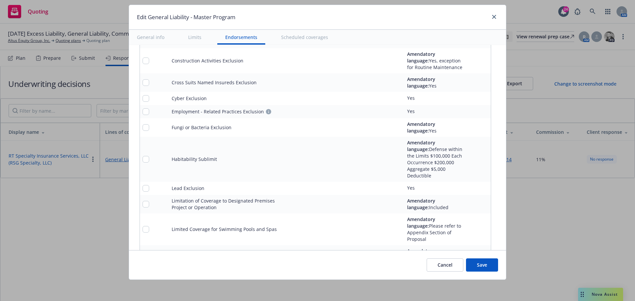
click at [470, 157] on icon "pencil" at bounding box center [472, 159] width 4 height 4
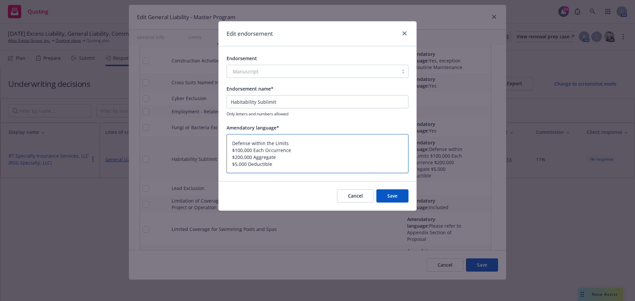
drag, startPoint x: 275, startPoint y: 163, endPoint x: 164, endPoint y: 100, distance: 128.0
click at [164, 101] on div "Edit endorsement Endorsement Manuscript Endorsement name* Habitability Sublimit…" at bounding box center [317, 150] width 635 height 301
type textarea "x"
type textarea "T"
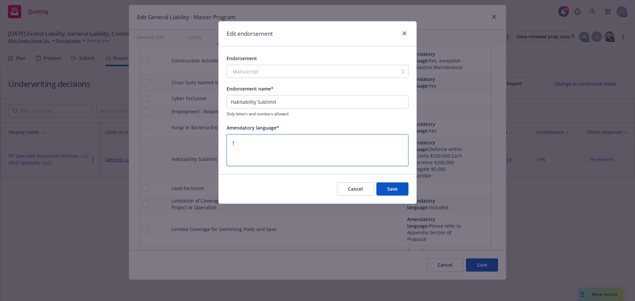
type textarea "x"
type textarea "TB"
type textarea "x"
type textarea "TBD"
click at [394, 190] on button "Save" at bounding box center [392, 189] width 32 height 13
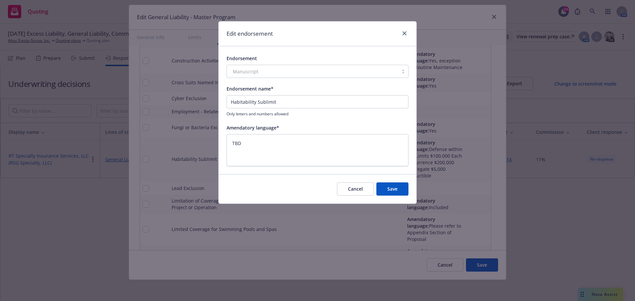
type textarea "x"
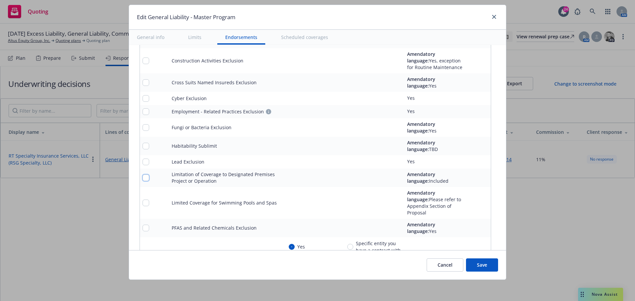
click at [144, 175] on input "checkbox" at bounding box center [146, 178] width 7 height 7
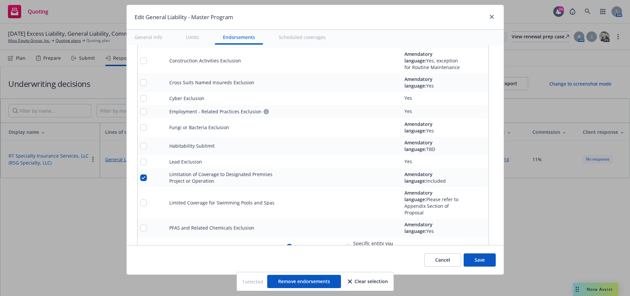
click at [144, 175] on div at bounding box center [152, 178] width 24 height 7
drag, startPoint x: 141, startPoint y: 172, endPoint x: 139, endPoint y: 183, distance: 11.0
click at [141, 175] on input "checkbox" at bounding box center [143, 178] width 7 height 7
checkbox input "false"
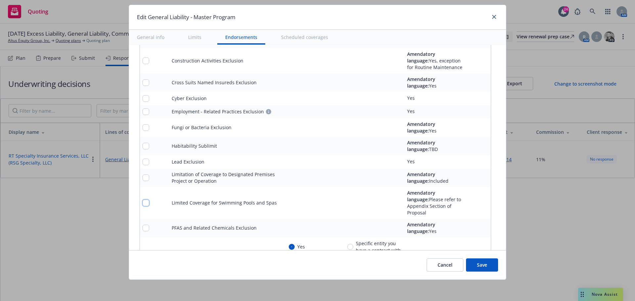
click at [143, 200] on input "checkbox" at bounding box center [146, 203] width 7 height 7
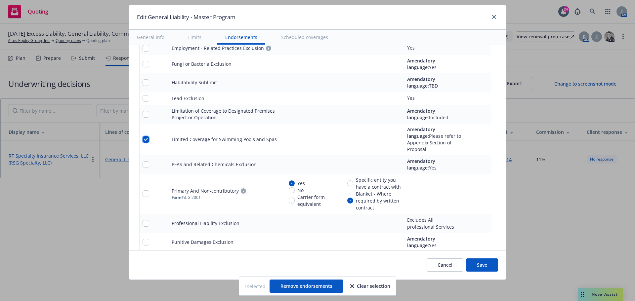
scroll to position [1158, 0]
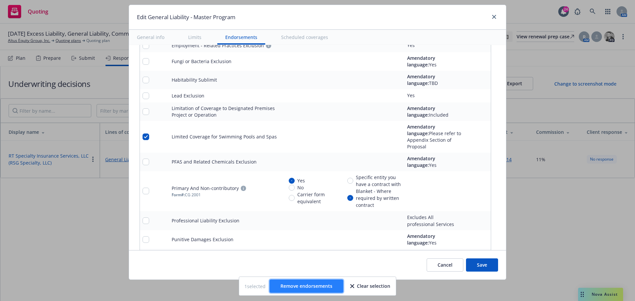
click at [308, 286] on span "Remove endorsements" at bounding box center [306, 286] width 52 height 6
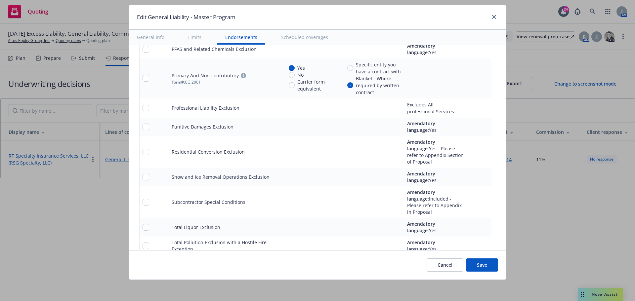
scroll to position [1257, 0]
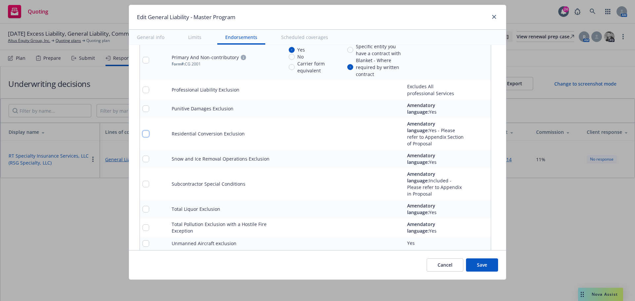
click at [143, 131] on input "checkbox" at bounding box center [146, 134] width 7 height 7
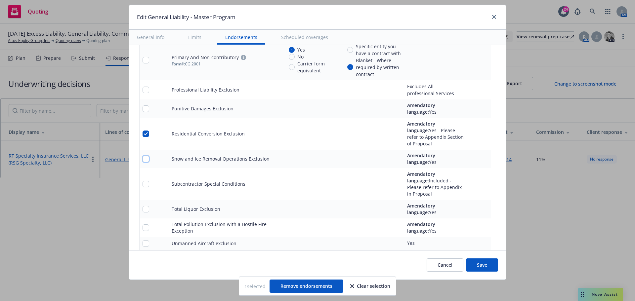
click at [143, 156] on input "checkbox" at bounding box center [146, 159] width 7 height 7
click at [143, 181] on input "checkbox" at bounding box center [146, 184] width 7 height 7
click at [144, 206] on input "checkbox" at bounding box center [146, 209] width 7 height 7
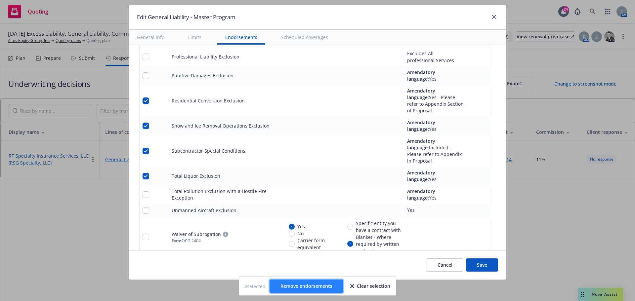
click at [318, 284] on span "Remove endorsements" at bounding box center [306, 286] width 52 height 6
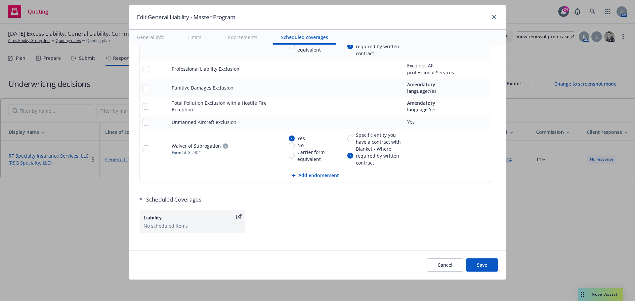
click at [470, 105] on icon "pencil" at bounding box center [472, 107] width 4 height 4
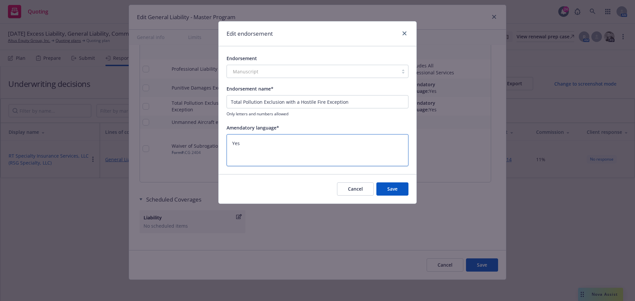
click at [246, 144] on textarea "Yes" at bounding box center [318, 150] width 182 height 32
click at [396, 186] on button "Save" at bounding box center [392, 189] width 32 height 13
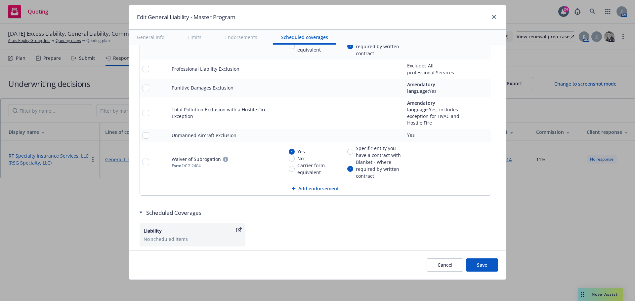
click at [482, 266] on button "Save" at bounding box center [482, 265] width 32 height 13
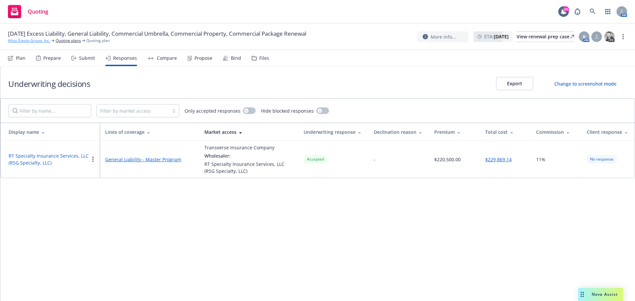
click at [27, 41] on link "Altus Equity Group, Inc." at bounding box center [29, 41] width 42 height 6
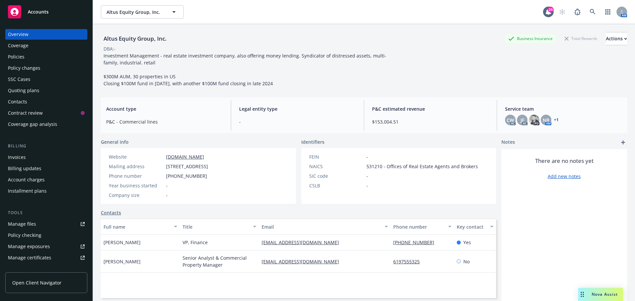
click at [29, 65] on div "Policy changes" at bounding box center [24, 68] width 32 height 11
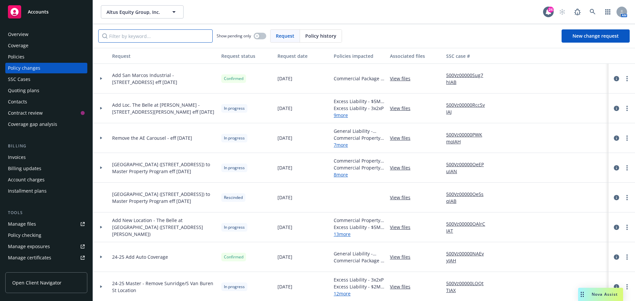
click at [140, 40] on input "Filter by keyword..." at bounding box center [155, 35] width 114 height 13
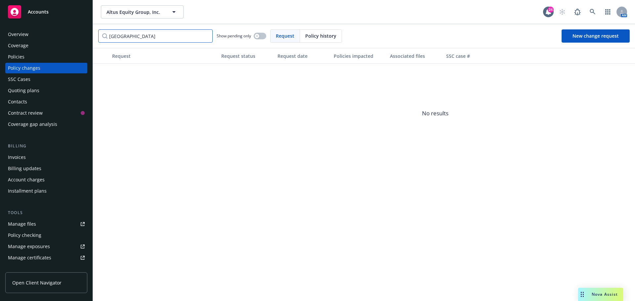
type input "starkville"
